Goal: Find specific page/section: Find specific page/section

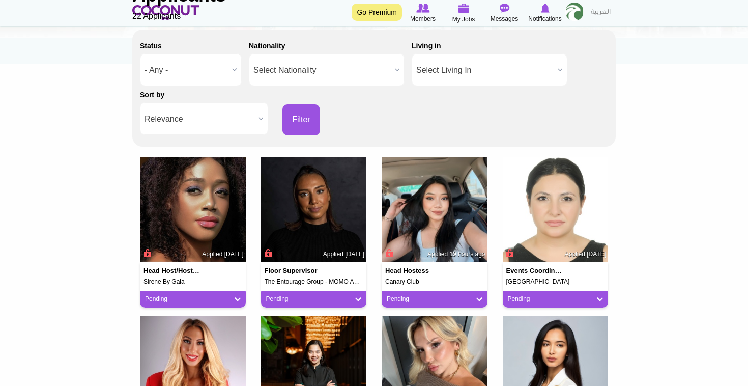
scroll to position [180, 0]
